Goal: Find specific page/section: Find specific page/section

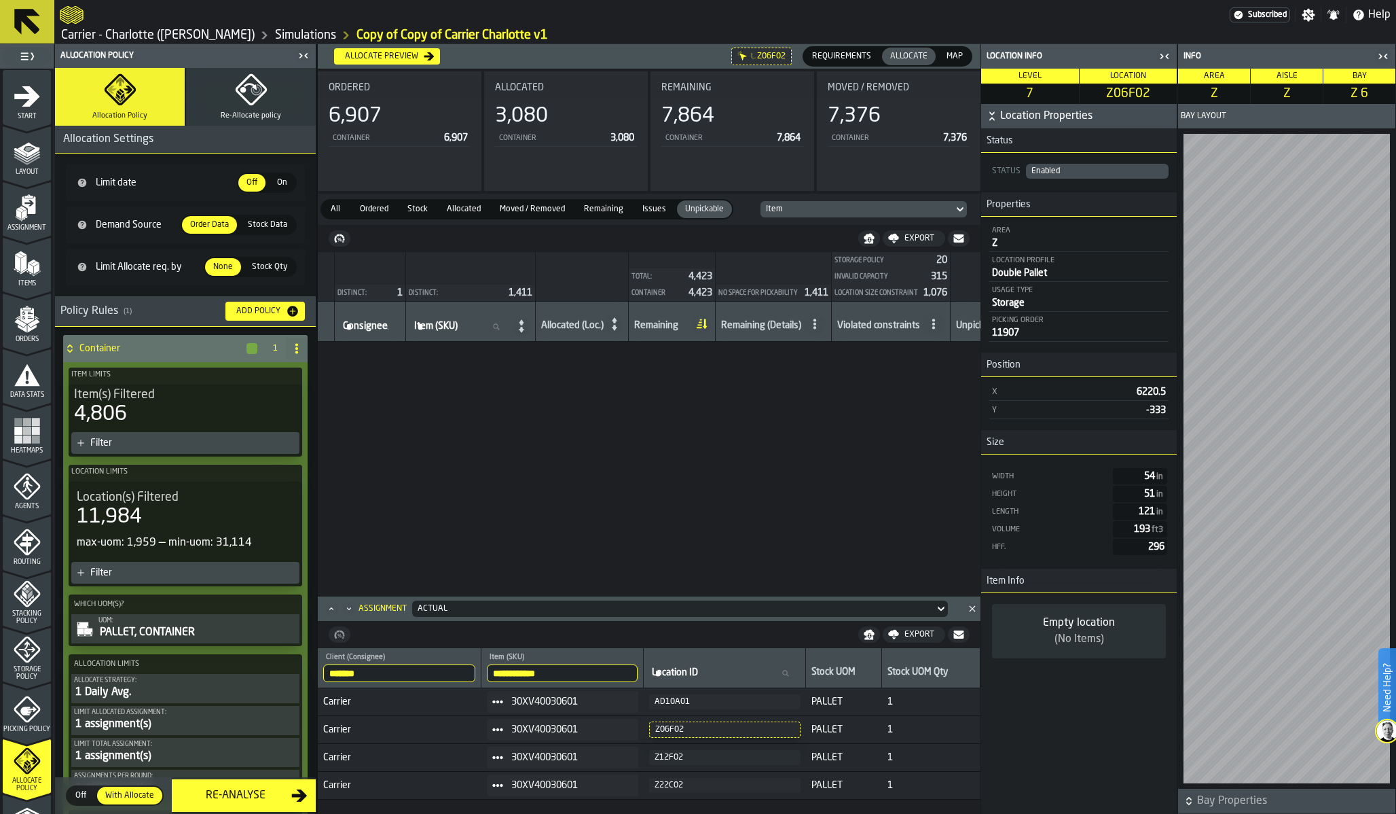
scroll to position [449, 0]
